Goal: Information Seeking & Learning: Learn about a topic

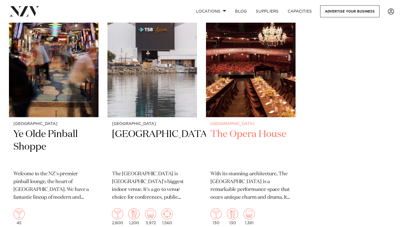
scroll to position [2420, 0]
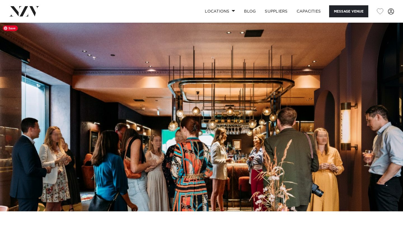
click at [389, 117] on img at bounding box center [201, 117] width 403 height 189
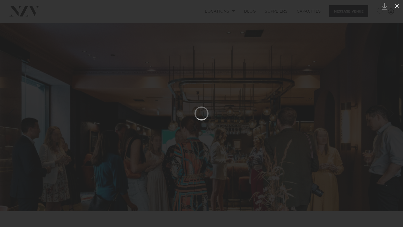
click at [398, 5] on icon at bounding box center [396, 6] width 7 height 7
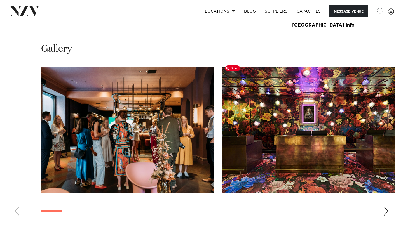
scroll to position [528, 0]
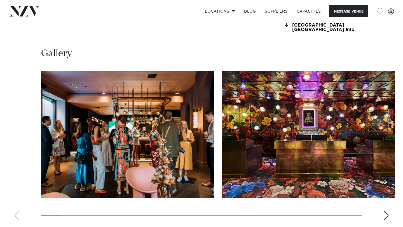
click at [388, 211] on div "Next slide" at bounding box center [386, 215] width 6 height 9
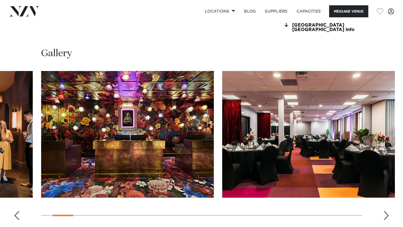
click at [388, 211] on div "Next slide" at bounding box center [386, 215] width 6 height 9
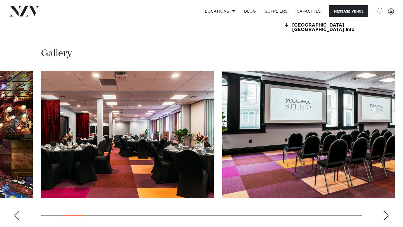
click at [388, 211] on div "Next slide" at bounding box center [386, 215] width 6 height 9
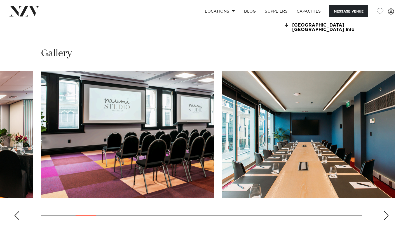
click at [388, 211] on div "Next slide" at bounding box center [386, 215] width 6 height 9
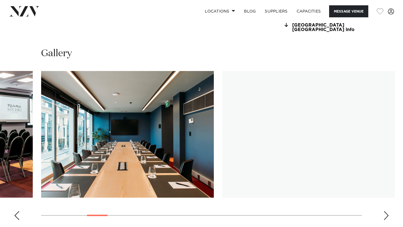
click at [388, 211] on div "Next slide" at bounding box center [386, 215] width 6 height 9
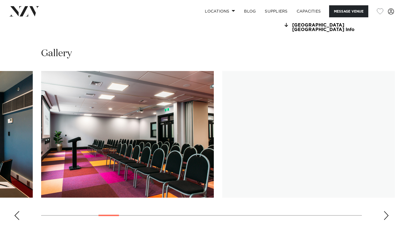
click at [388, 211] on div "Next slide" at bounding box center [386, 215] width 6 height 9
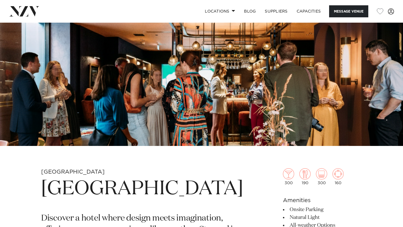
scroll to position [0, 0]
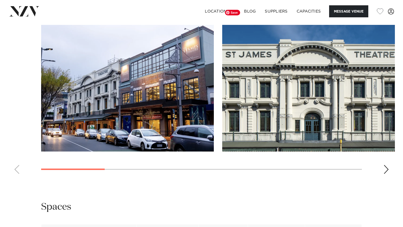
scroll to position [604, 0]
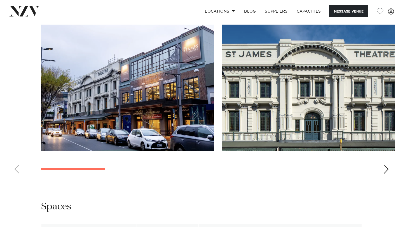
click at [383, 145] on swiper-container at bounding box center [201, 102] width 403 height 154
click at [383, 165] on div "Next slide" at bounding box center [386, 169] width 6 height 9
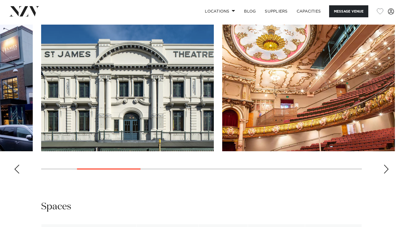
click at [383, 165] on div "Next slide" at bounding box center [386, 169] width 6 height 9
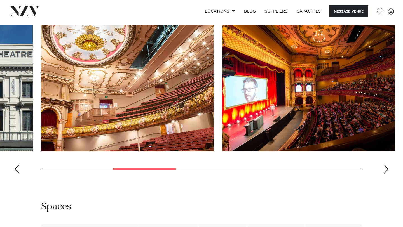
click at [383, 165] on div "Next slide" at bounding box center [386, 169] width 6 height 9
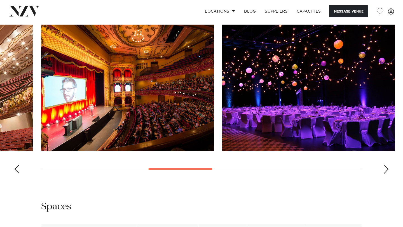
click at [383, 165] on div "Next slide" at bounding box center [386, 169] width 6 height 9
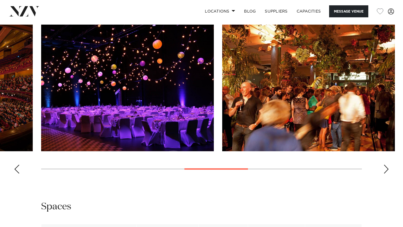
click at [383, 165] on div "Next slide" at bounding box center [386, 169] width 6 height 9
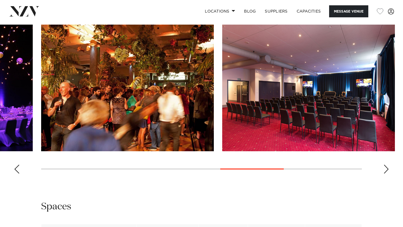
click at [14, 165] on div "Previous slide" at bounding box center [17, 169] width 6 height 9
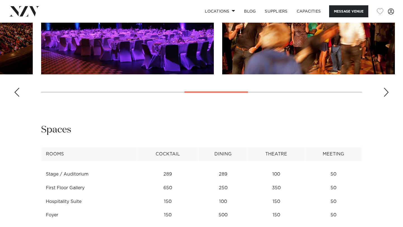
scroll to position [680, 0]
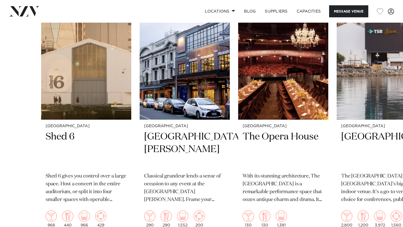
scroll to position [998, 0]
